Goal: Book appointment/travel/reservation

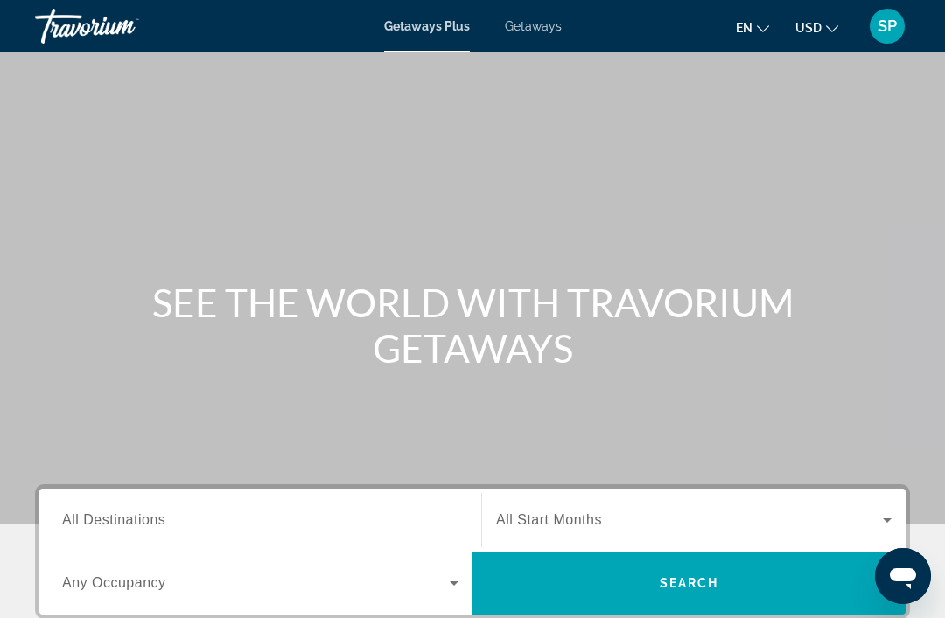
click at [507, 20] on span "Getaways" at bounding box center [533, 26] width 57 height 14
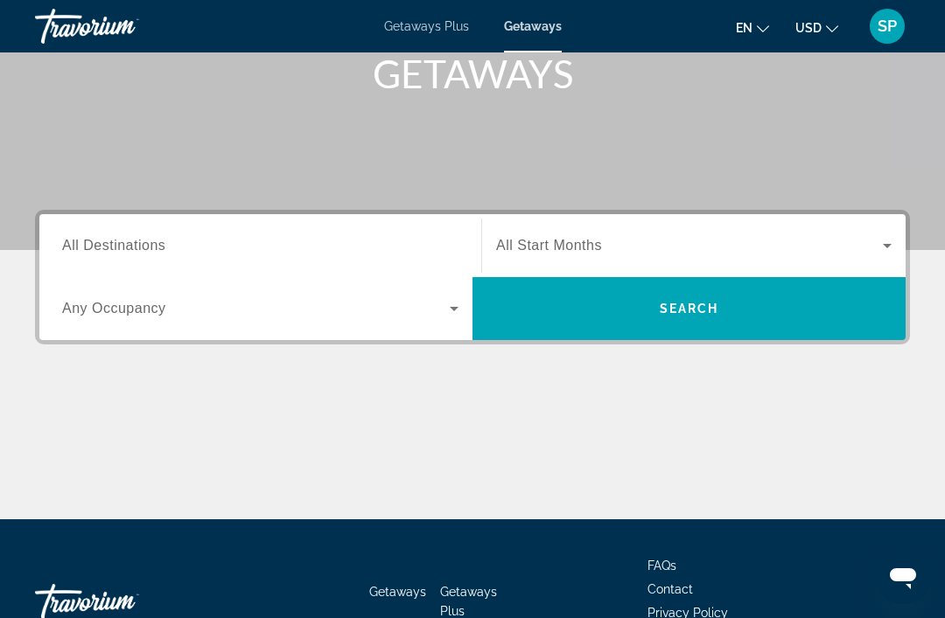
scroll to position [273, 0]
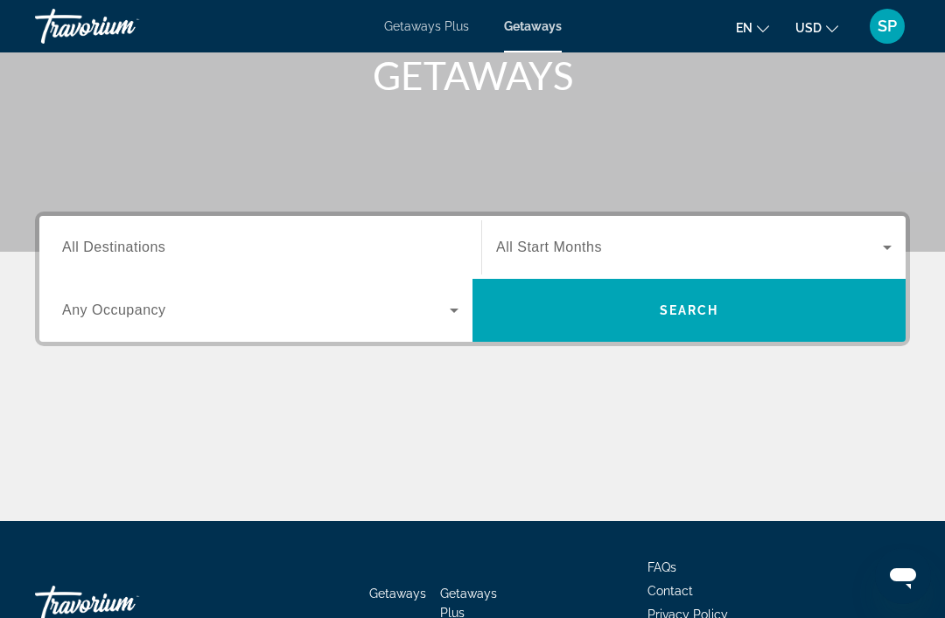
click at [156, 247] on span "All Destinations" at bounding box center [113, 247] width 103 height 15
click at [156, 247] on input "Destination All Destinations" at bounding box center [260, 248] width 396 height 21
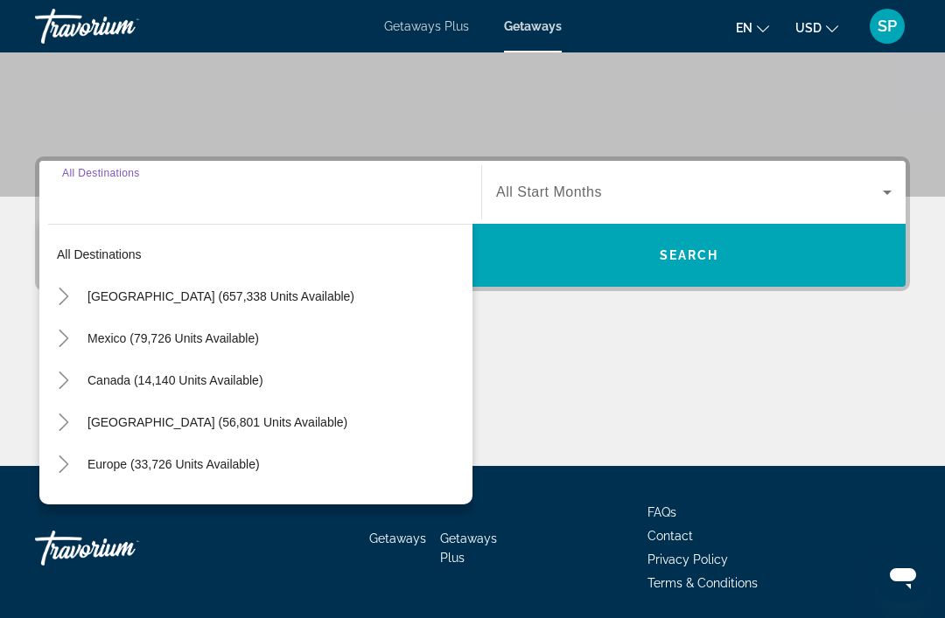
scroll to position [334, 0]
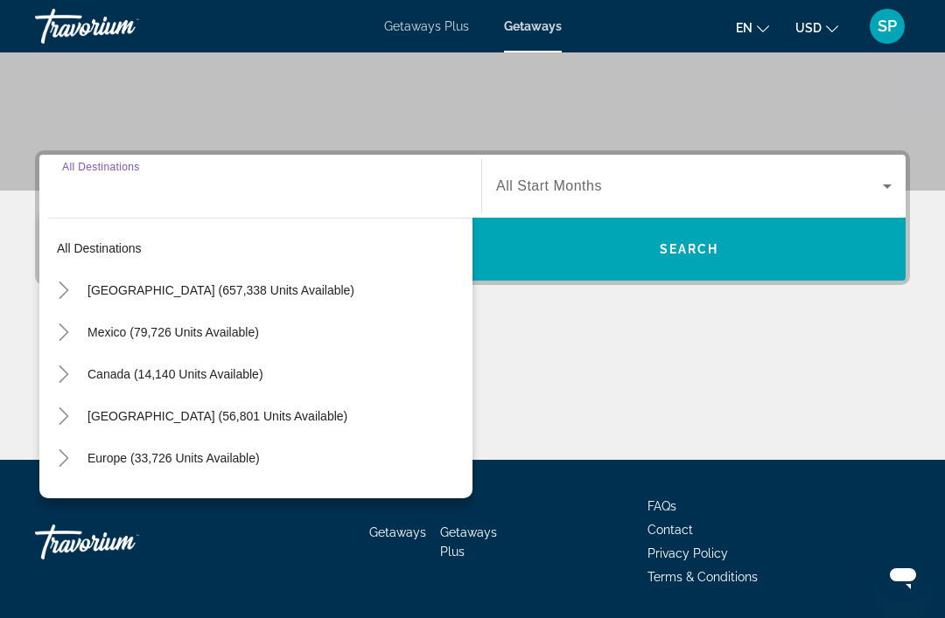
click at [59, 280] on mat-icon "Toggle United States (657,338 units available)" at bounding box center [63, 290] width 31 height 31
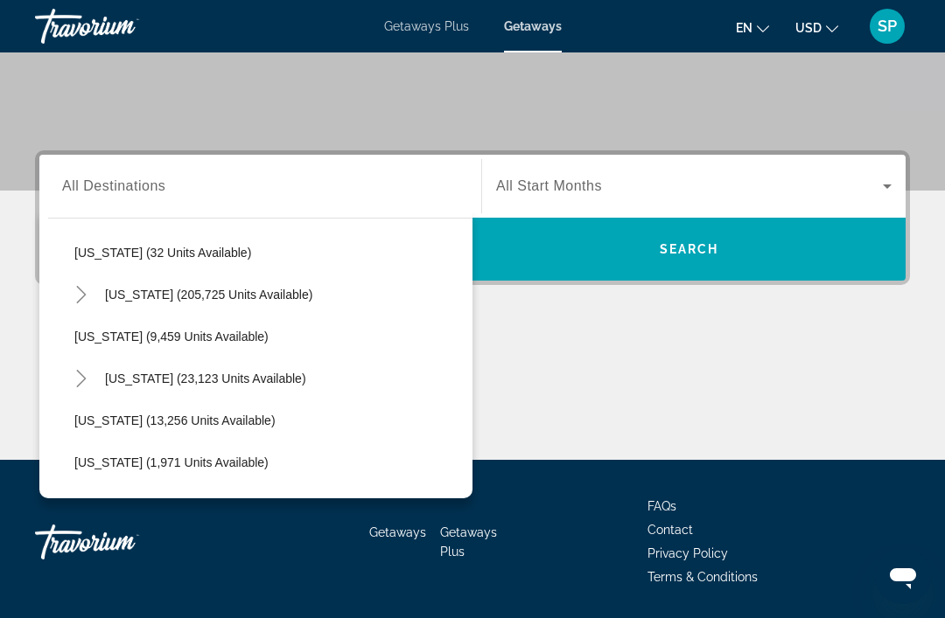
scroll to position [332, 0]
click at [75, 287] on icon "Toggle Florida (205,725 units available)" at bounding box center [81, 293] width 17 height 17
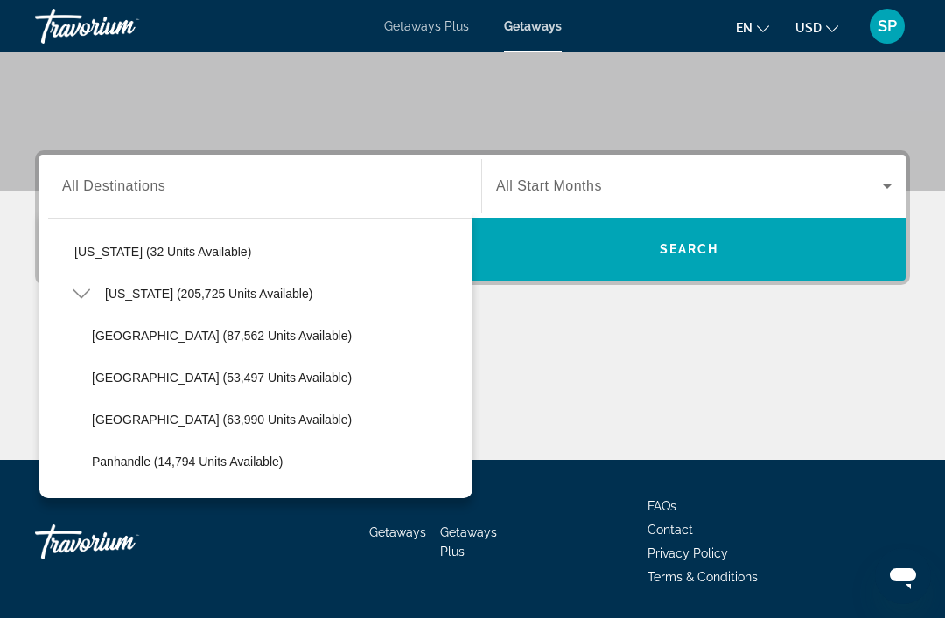
click at [153, 332] on span "[GEOGRAPHIC_DATA] (87,562 units available)" at bounding box center [222, 336] width 260 height 14
type input "**********"
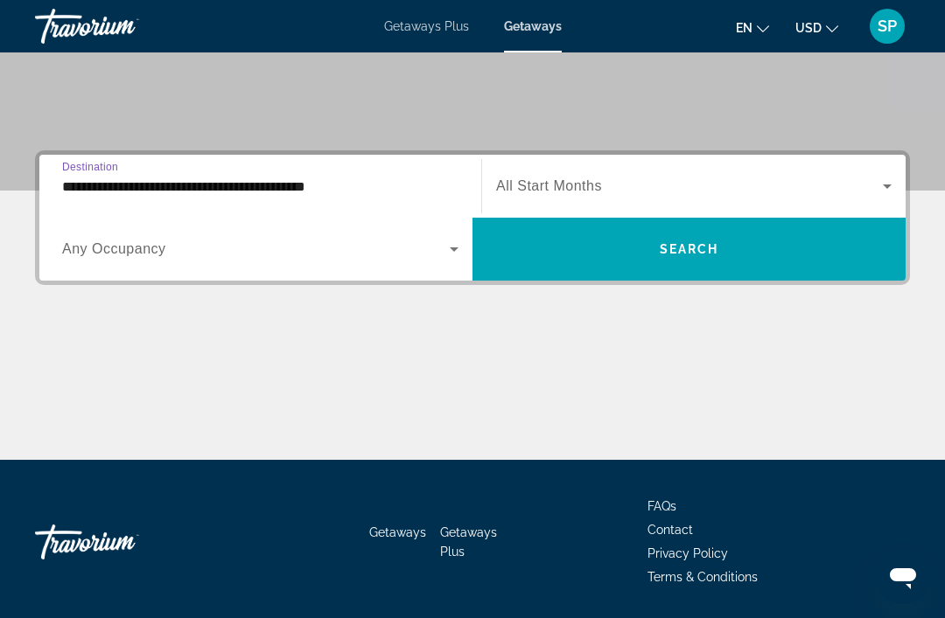
click at [558, 176] on span "Search widget" at bounding box center [689, 186] width 387 height 21
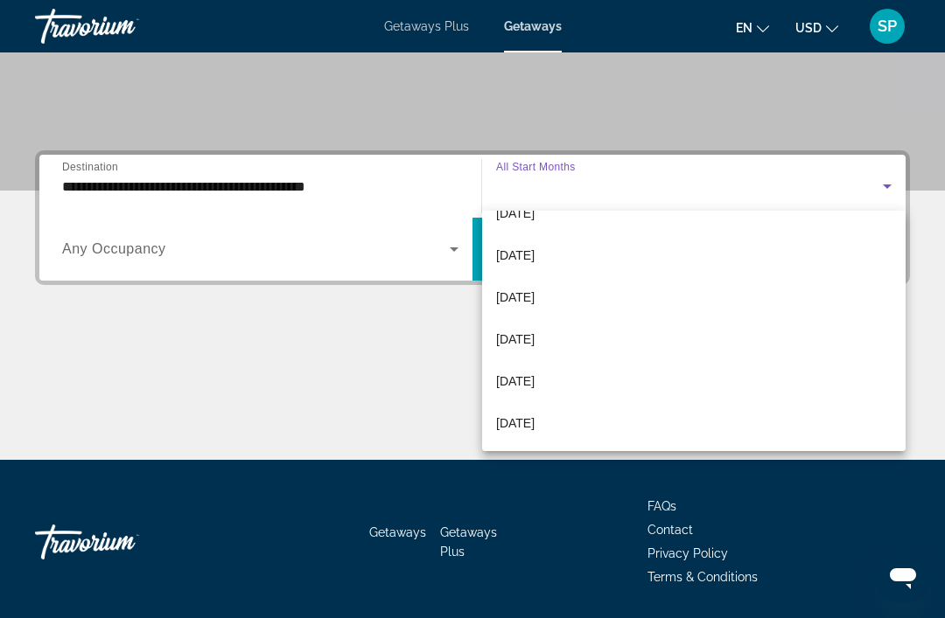
scroll to position [361, 0]
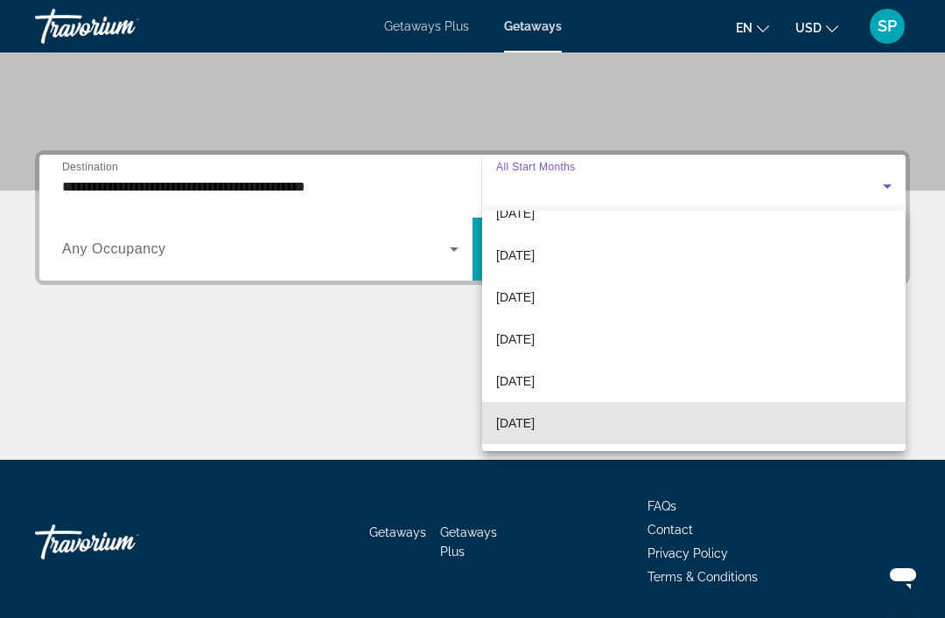
click at [548, 412] on mat-option "[DATE]" at bounding box center [693, 423] width 423 height 42
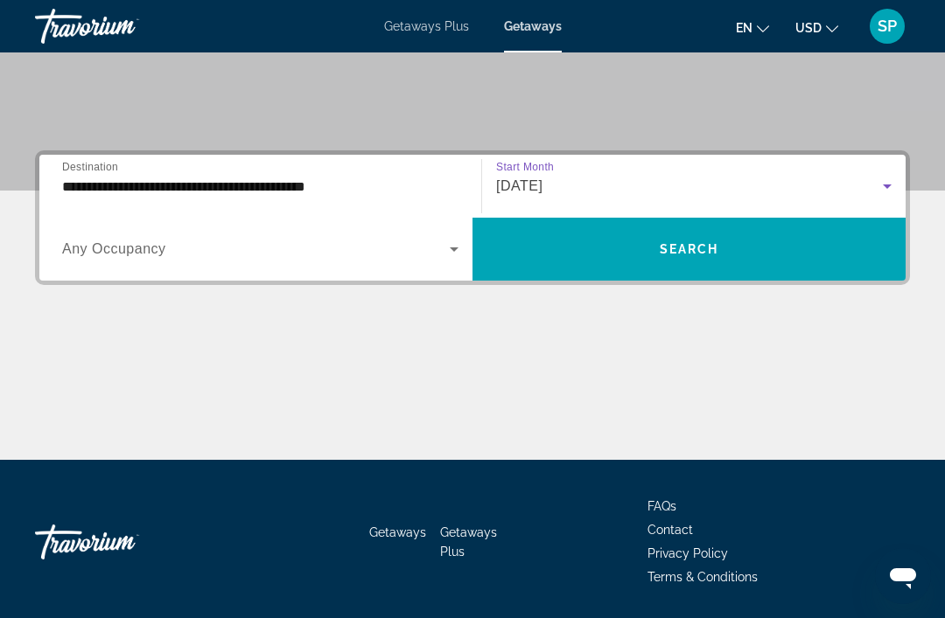
click at [441, 257] on span "Search widget" at bounding box center [255, 249] width 387 height 21
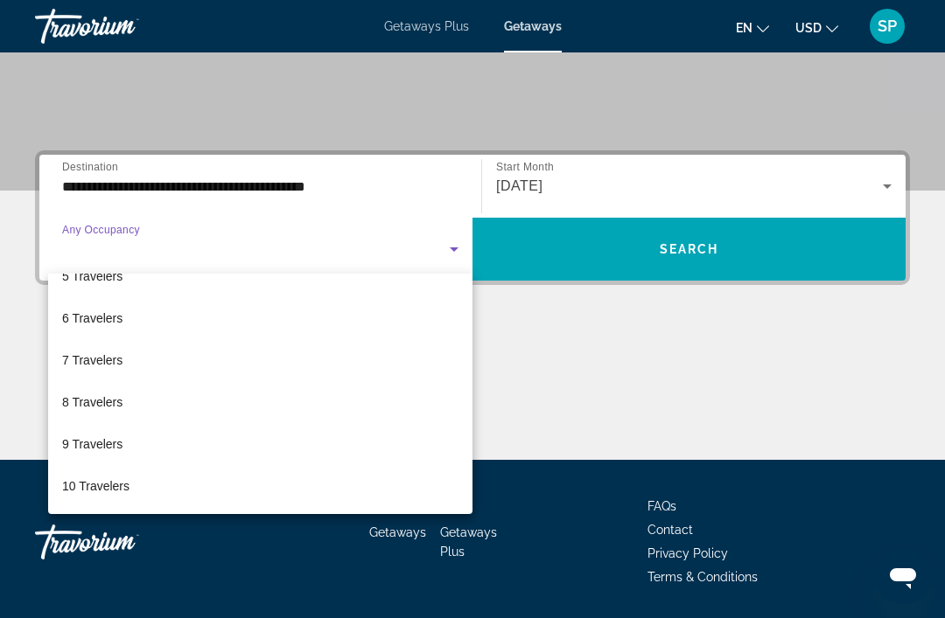
scroll to position [193, 0]
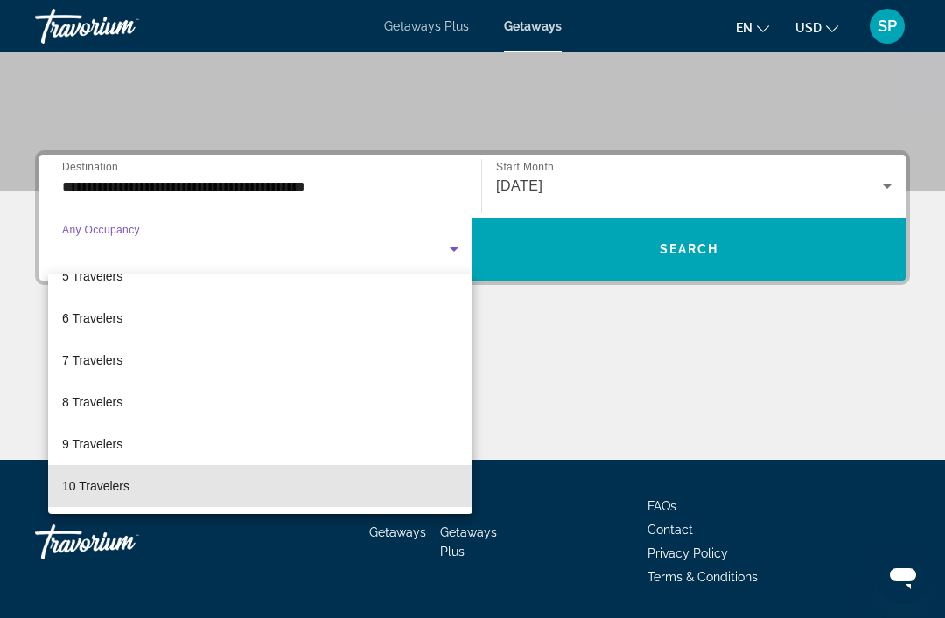
click at [185, 487] on mat-option "10 Travelers" at bounding box center [260, 486] width 424 height 42
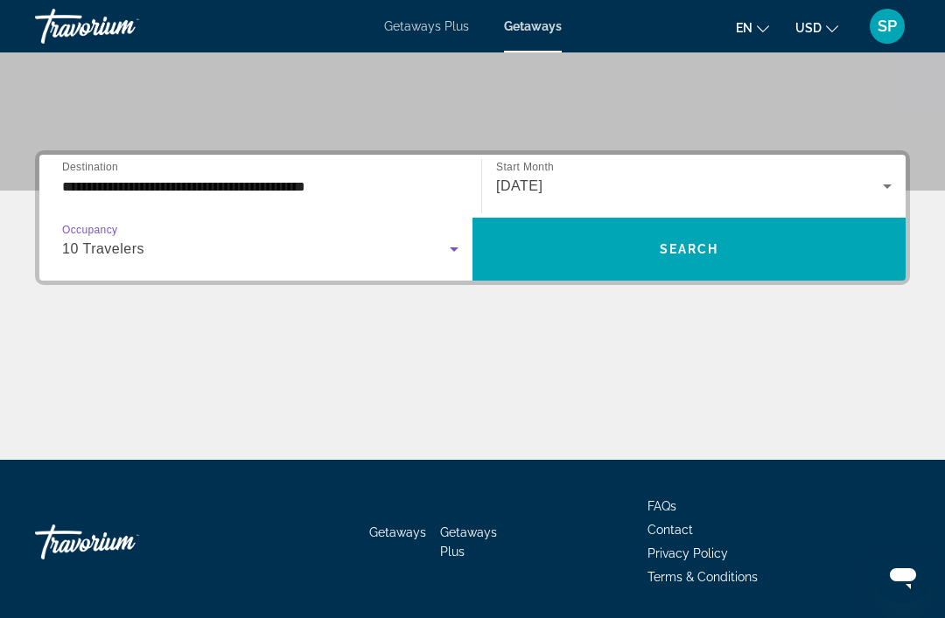
click at [634, 241] on span "Search widget" at bounding box center [688, 249] width 433 height 42
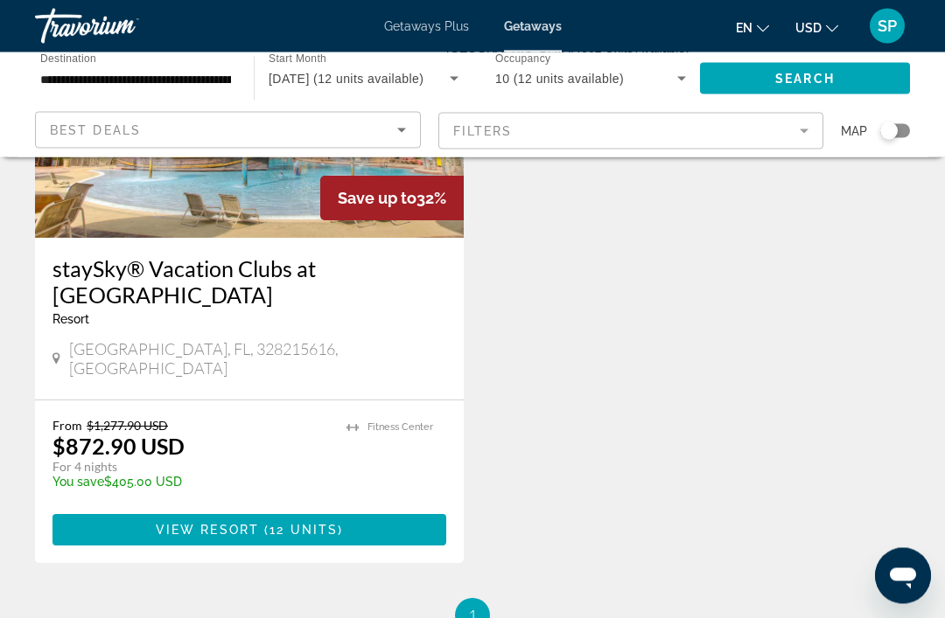
scroll to position [261, 0]
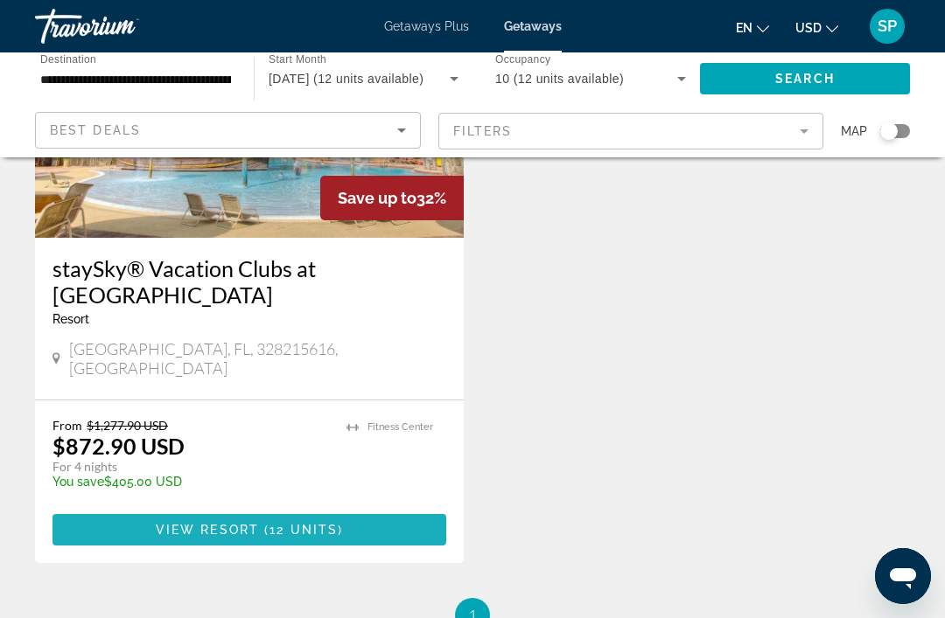
click at [319, 509] on span "Main content" at bounding box center [249, 530] width 394 height 42
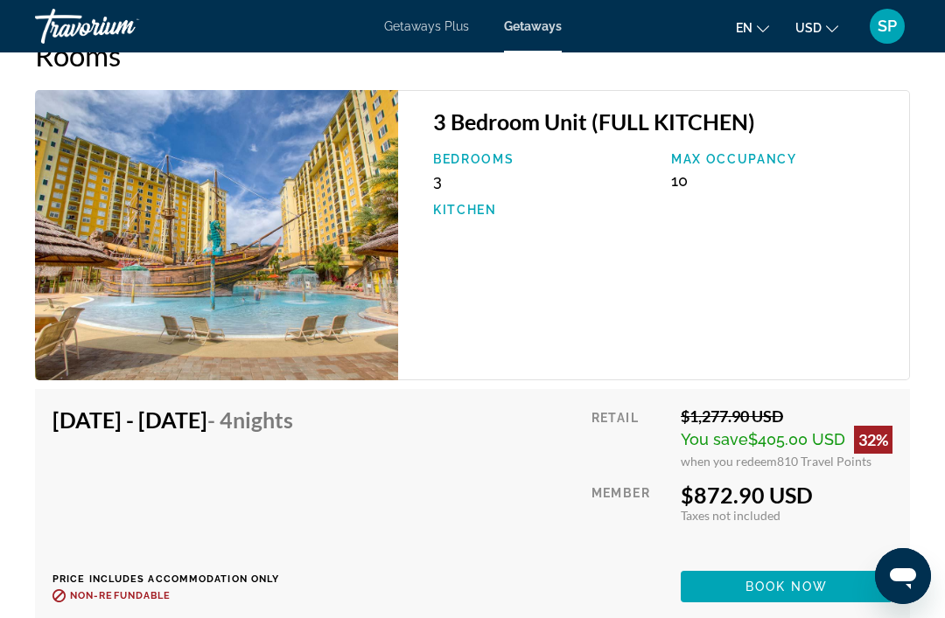
scroll to position [2888, 0]
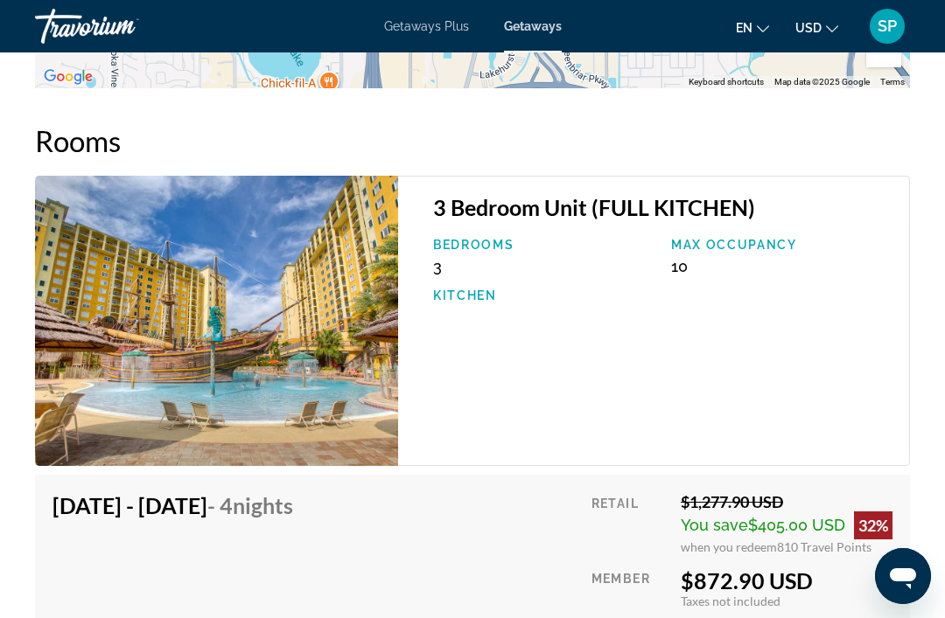
click at [463, 238] on p "Bedrooms" at bounding box center [543, 245] width 220 height 14
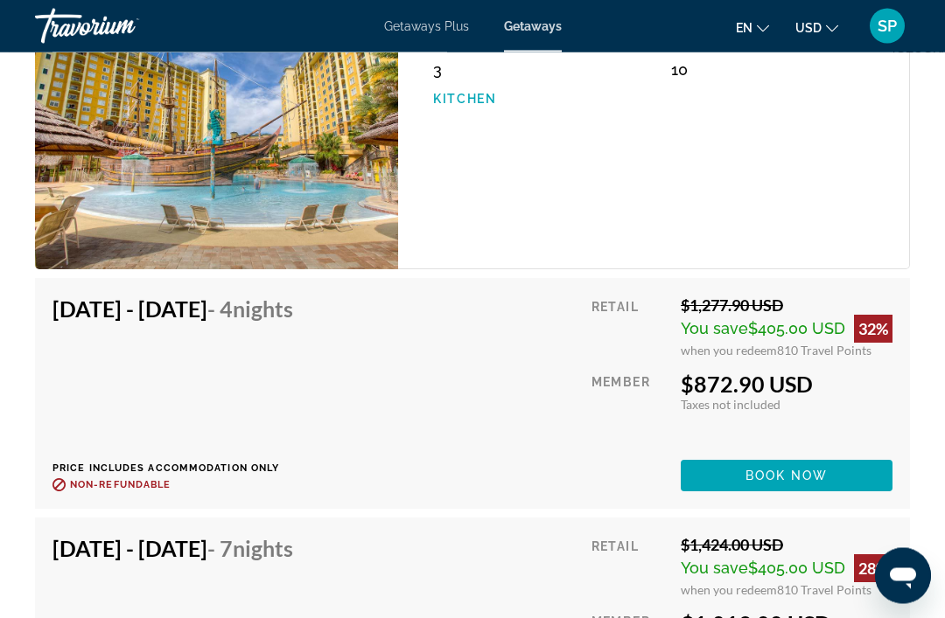
scroll to position [3085, 0]
click at [754, 469] on span "Book now" at bounding box center [786, 476] width 83 height 14
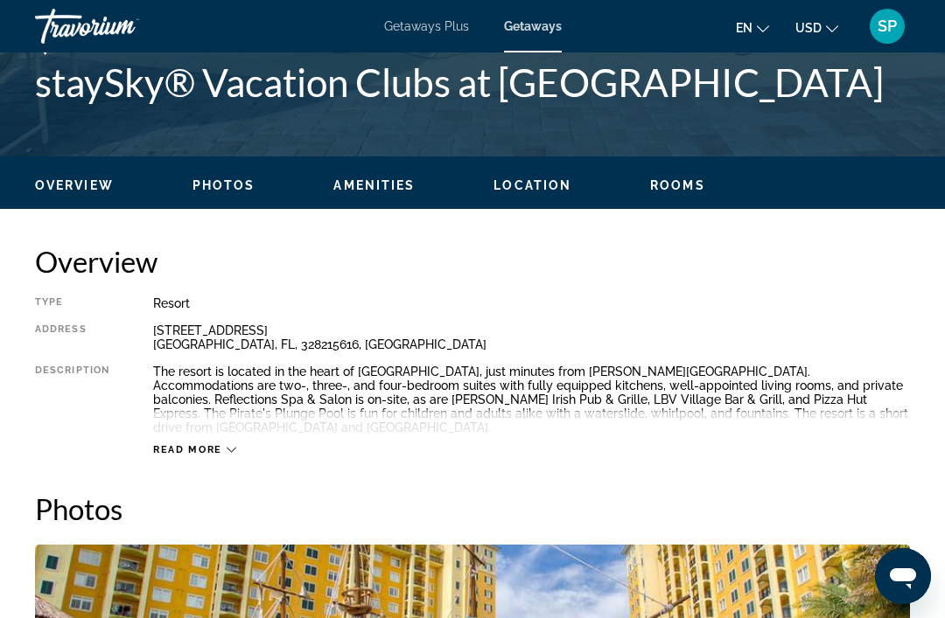
scroll to position [814, 0]
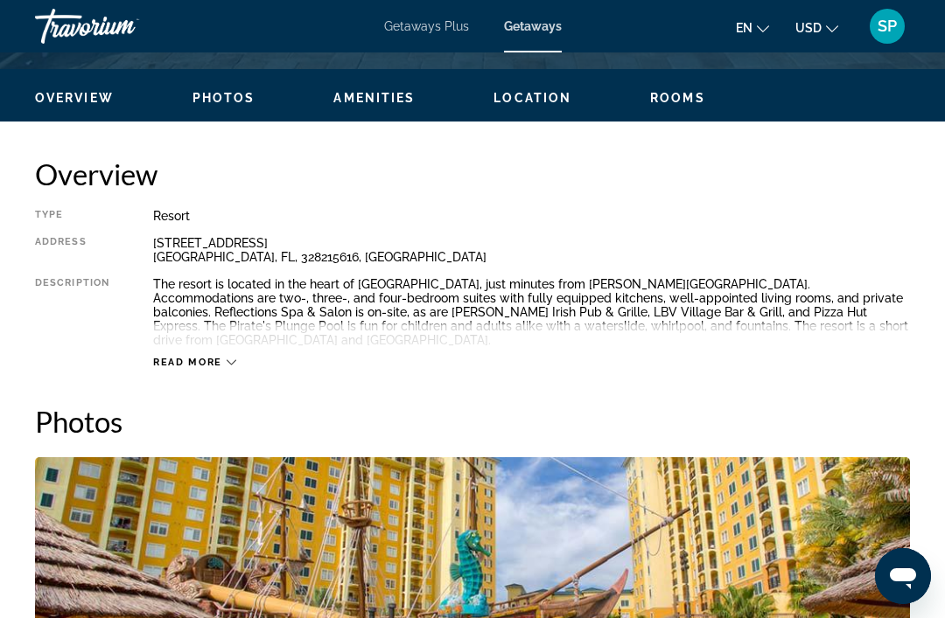
click at [191, 357] on span "Read more" at bounding box center [187, 362] width 69 height 11
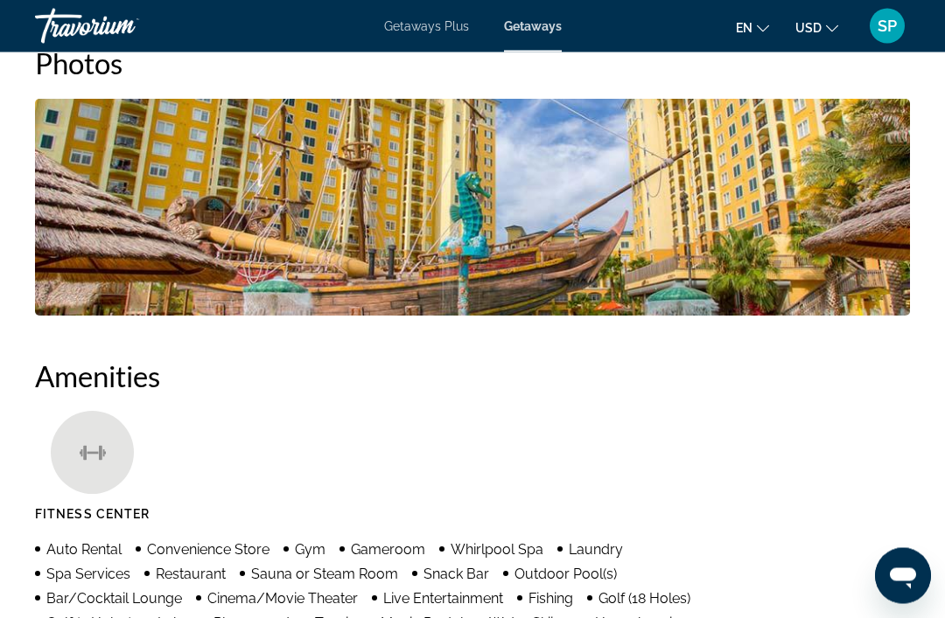
click at [497, 229] on img "Open full-screen image slider" at bounding box center [472, 208] width 875 height 217
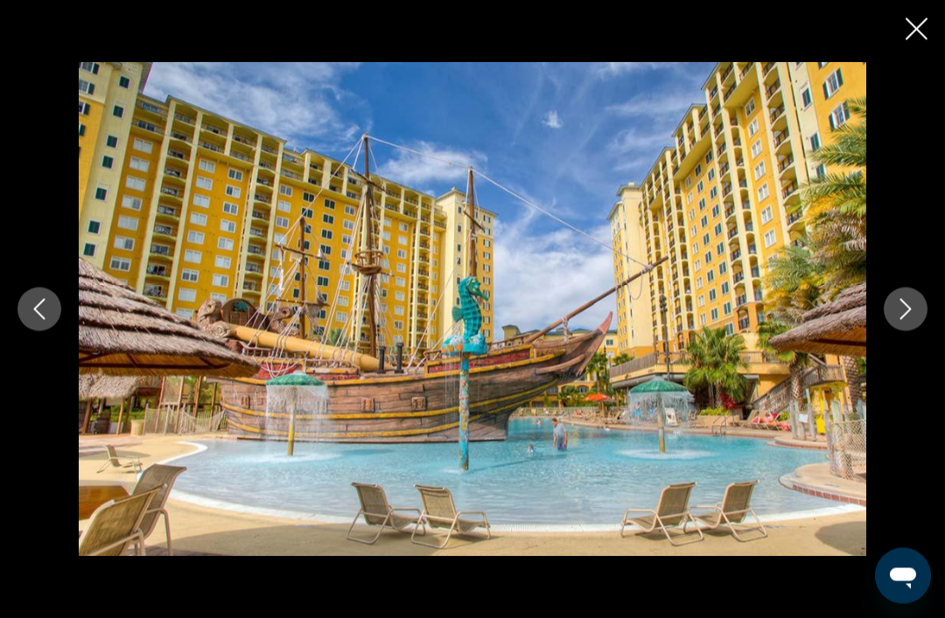
scroll to position [1173, 0]
click at [910, 331] on button "Next image" at bounding box center [905, 310] width 44 height 44
click at [34, 320] on icon "Previous image" at bounding box center [39, 309] width 21 height 21
click at [31, 320] on icon "Previous image" at bounding box center [39, 309] width 21 height 21
click at [41, 320] on icon "Previous image" at bounding box center [39, 309] width 11 height 21
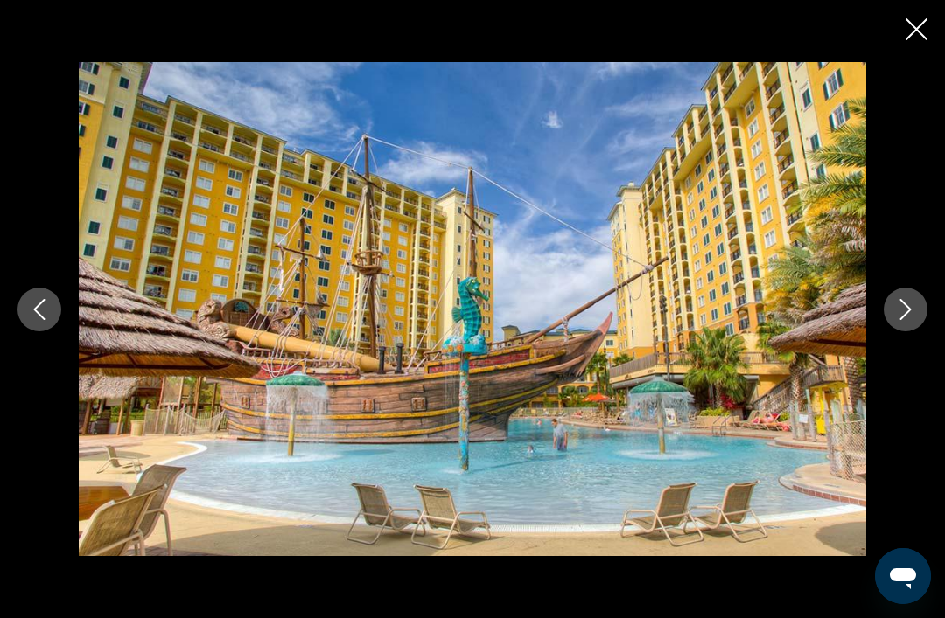
click at [44, 320] on icon "Previous image" at bounding box center [39, 309] width 21 height 21
click at [36, 320] on icon "Previous image" at bounding box center [39, 309] width 21 height 21
click at [38, 320] on icon "Previous image" at bounding box center [39, 309] width 21 height 21
click at [887, 331] on button "Next image" at bounding box center [905, 310] width 44 height 44
click at [898, 320] on icon "Next image" at bounding box center [905, 309] width 21 height 21
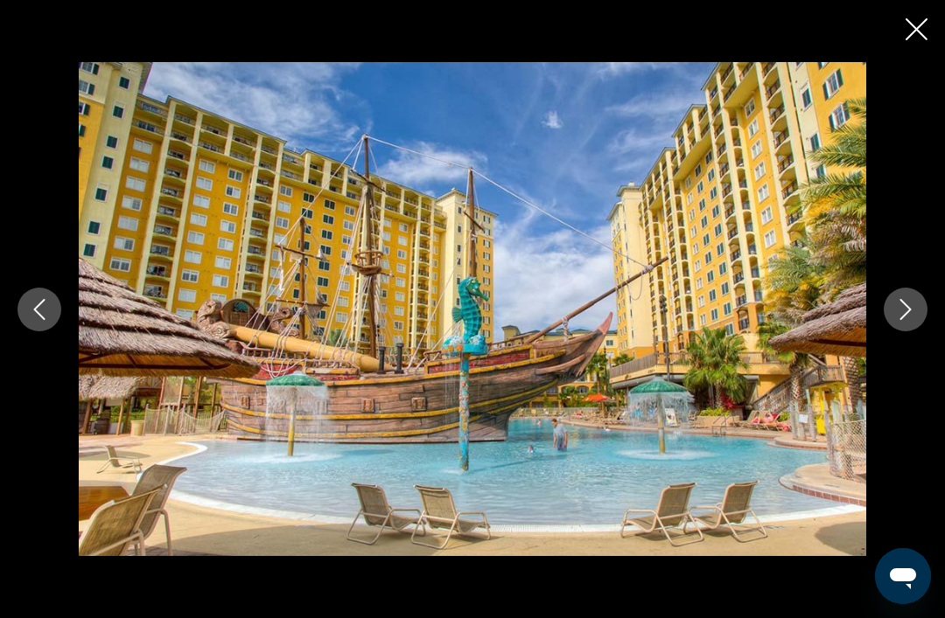
click at [904, 320] on icon "Next image" at bounding box center [905, 309] width 21 height 21
click at [901, 320] on icon "Next image" at bounding box center [905, 309] width 21 height 21
click at [898, 320] on icon "Next image" at bounding box center [905, 309] width 21 height 21
